Goal: Information Seeking & Learning: Learn about a topic

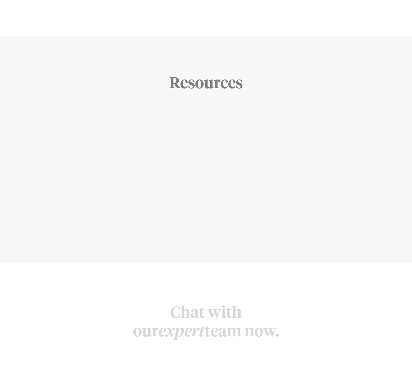
scroll to position [2471, 0]
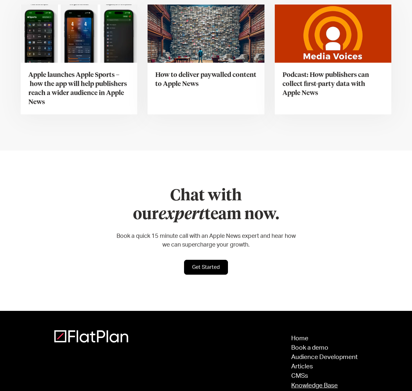
click at [303, 383] on link "Knowledge Base" at bounding box center [324, 386] width 67 height 6
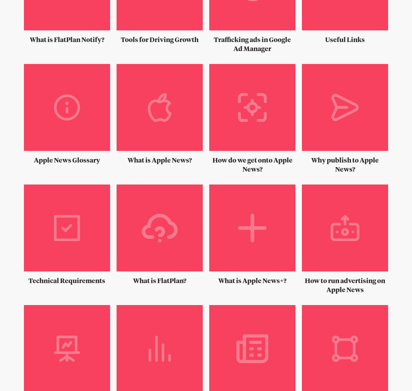
scroll to position [182, 0]
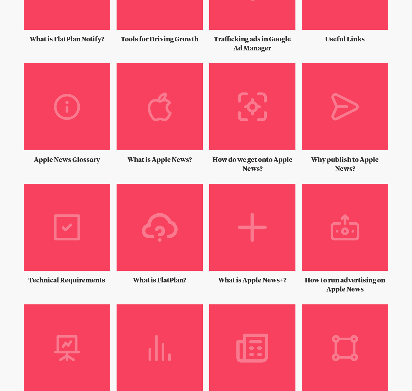
click at [75, 215] on img at bounding box center [67, 230] width 86 height 92
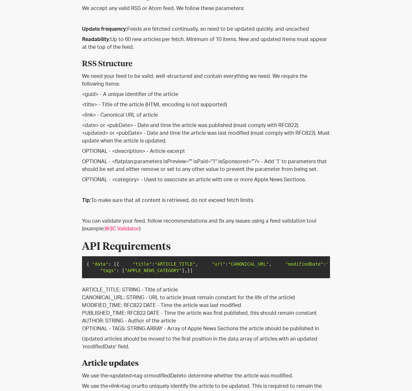
scroll to position [171, 0]
